Goal: Transaction & Acquisition: Purchase product/service

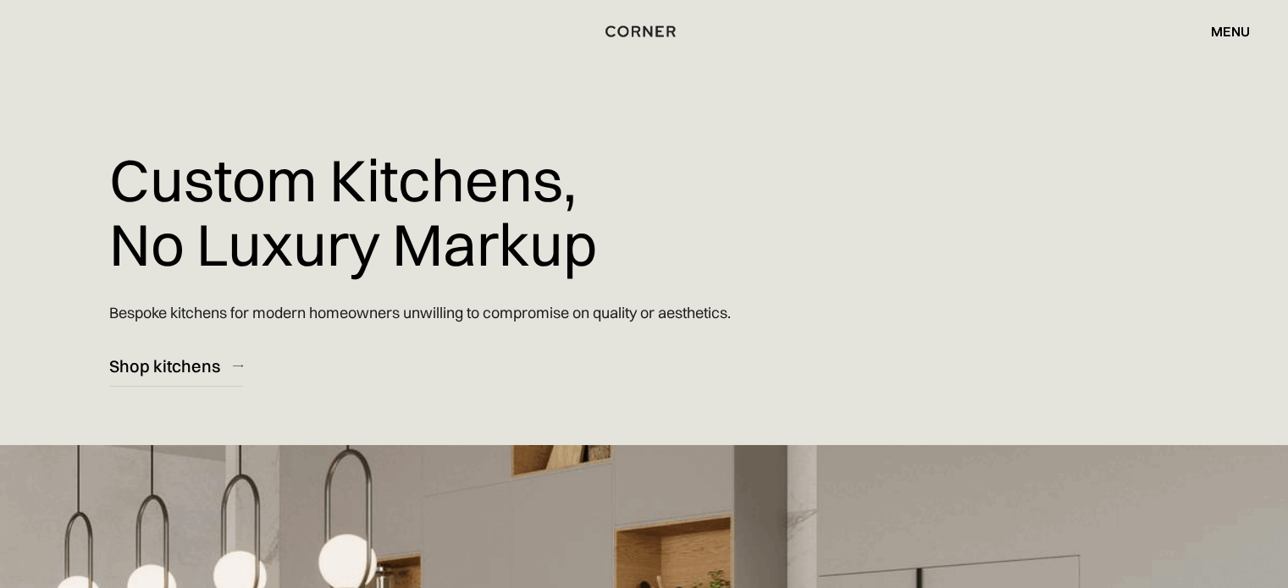
click at [1222, 38] on div "menu" at bounding box center [1230, 32] width 39 height 14
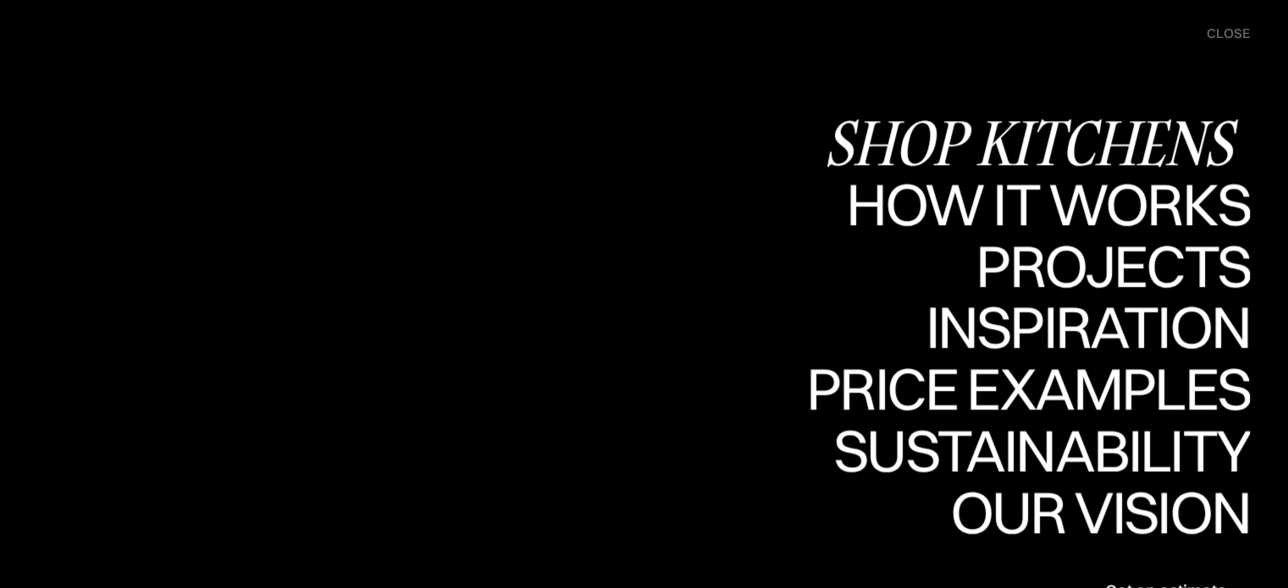
click at [1160, 154] on div "Shop Kitchens" at bounding box center [1037, 142] width 426 height 59
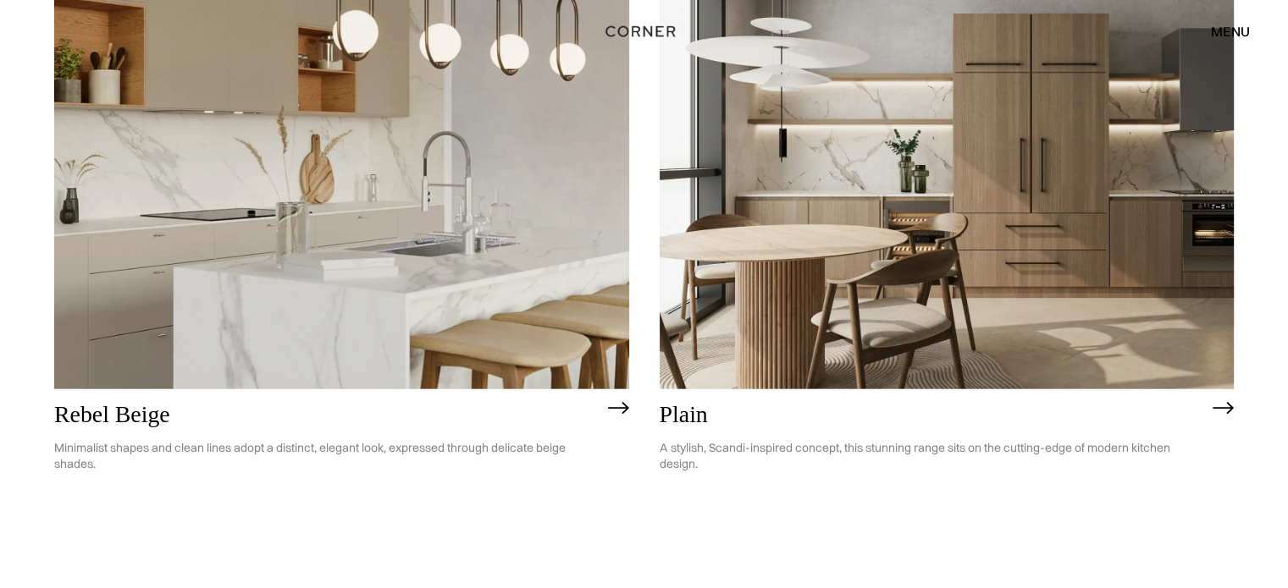
scroll to position [4402, 0]
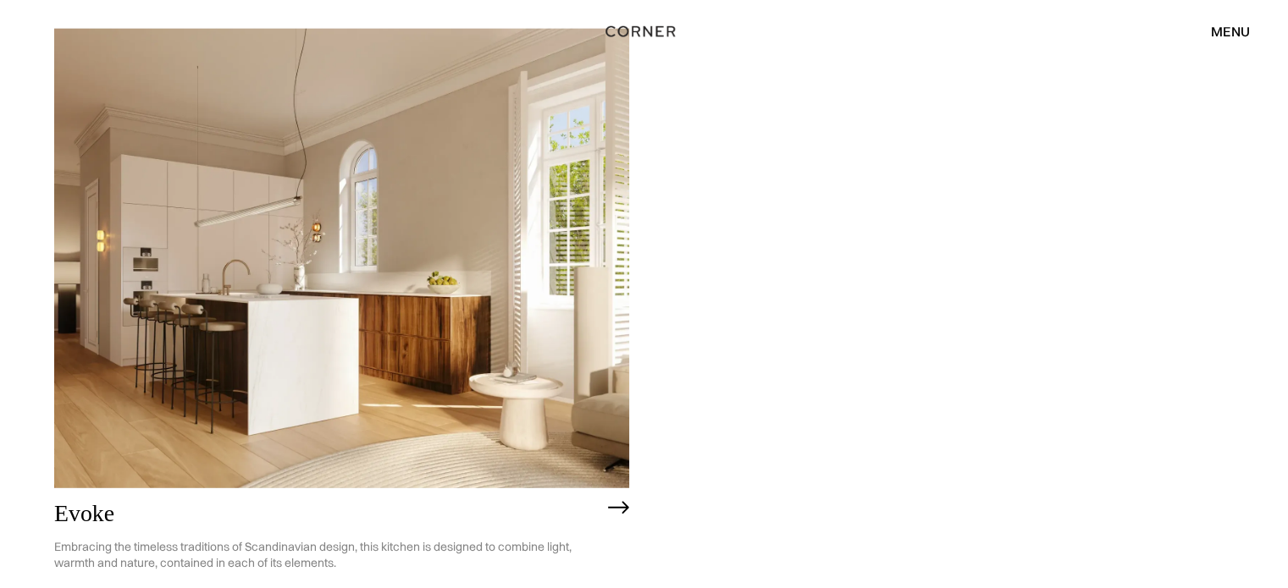
click at [240, 239] on img at bounding box center [341, 259] width 575 height 460
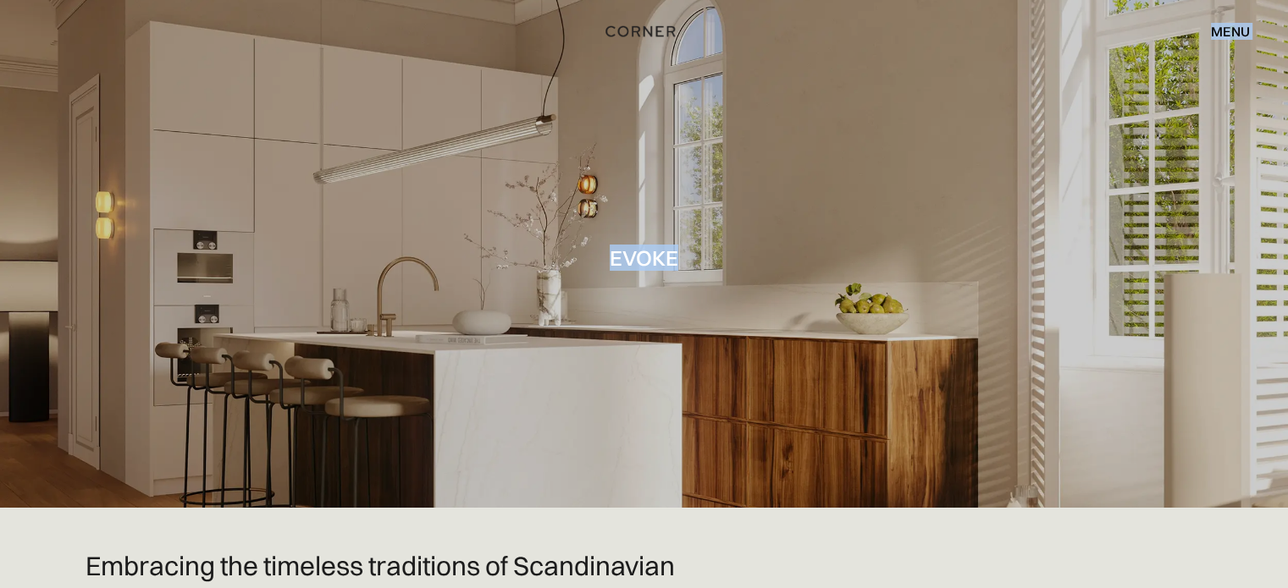
drag, startPoint x: 897, startPoint y: 58, endPoint x: 935, endPoint y: 41, distance: 41.4
